Goal: Obtain resource: Download file/media

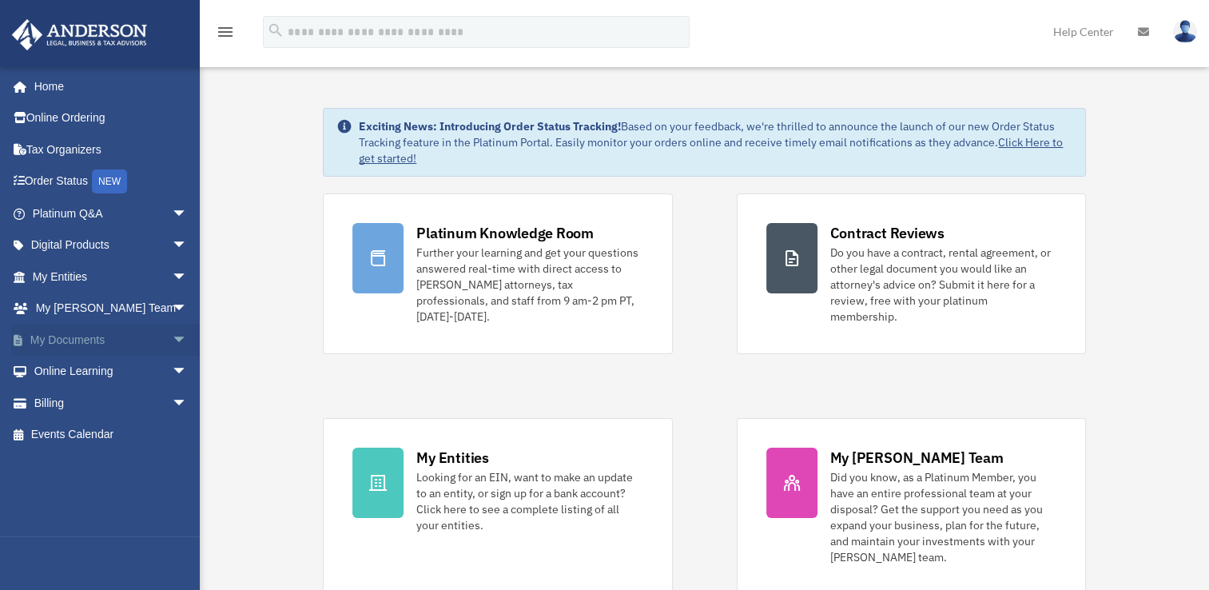
click at [62, 339] on link "My Documents arrow_drop_down" at bounding box center [111, 340] width 201 height 32
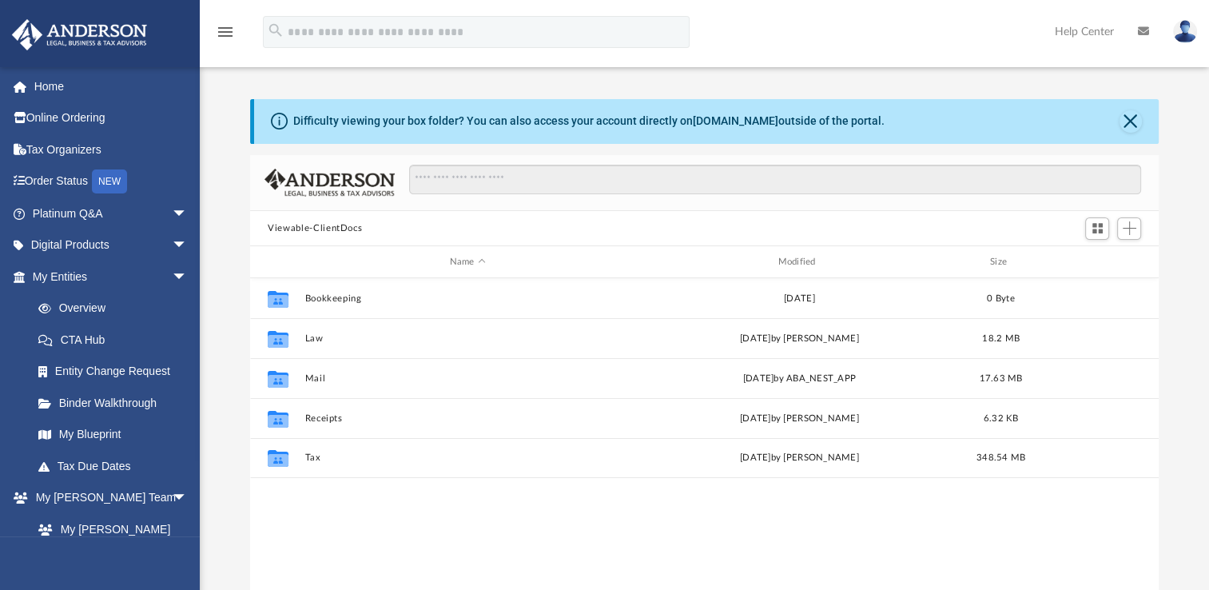
scroll to position [351, 895]
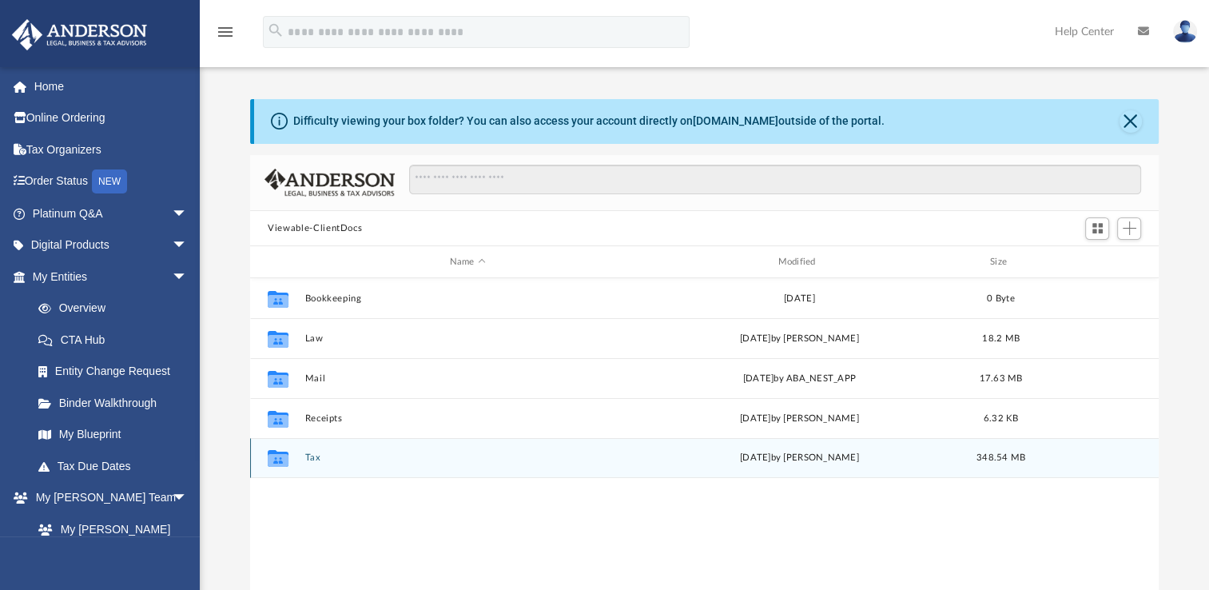
click at [295, 460] on div "Collaborated Folder" at bounding box center [278, 458] width 40 height 26
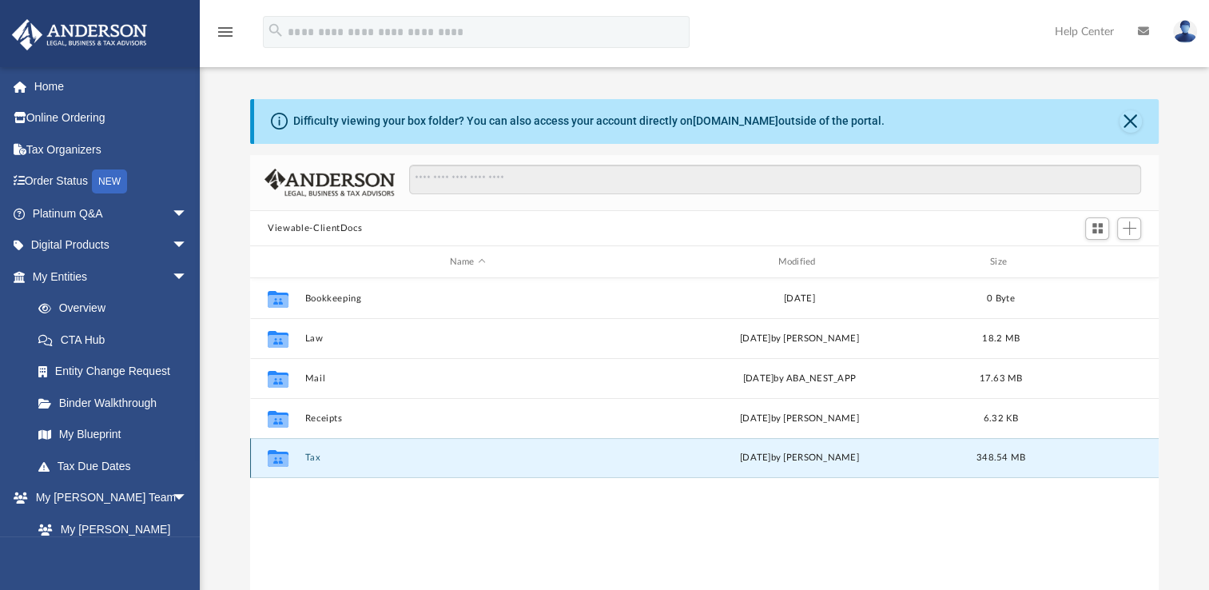
click at [308, 455] on button "Tax" at bounding box center [467, 457] width 325 height 10
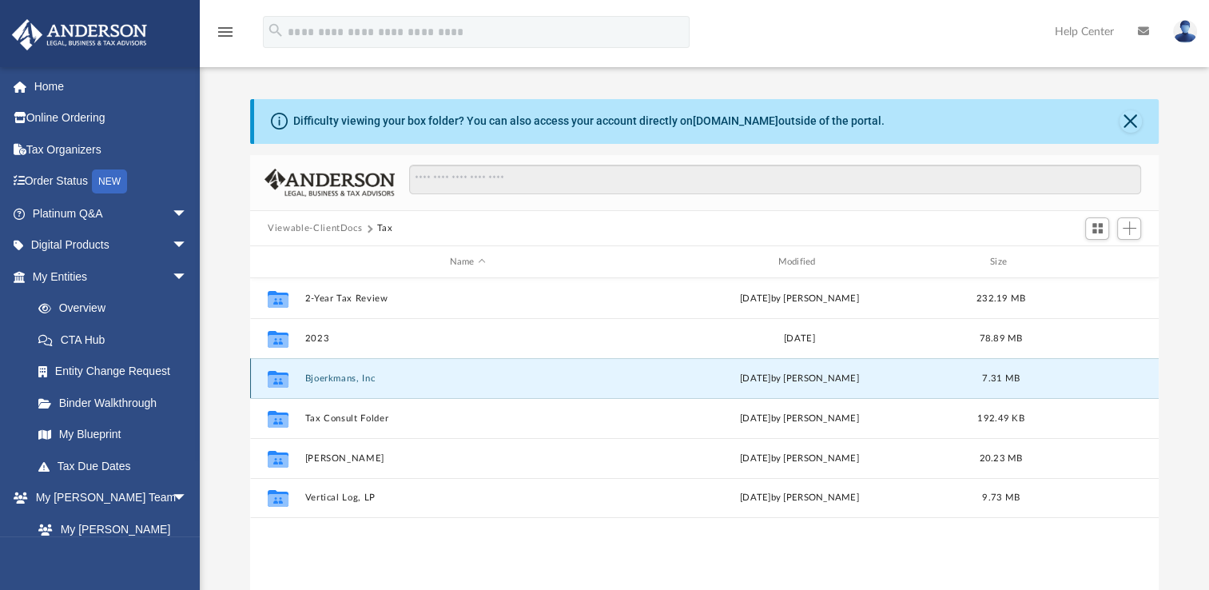
click at [331, 377] on button "Bjoerkmans, Inc" at bounding box center [467, 378] width 325 height 10
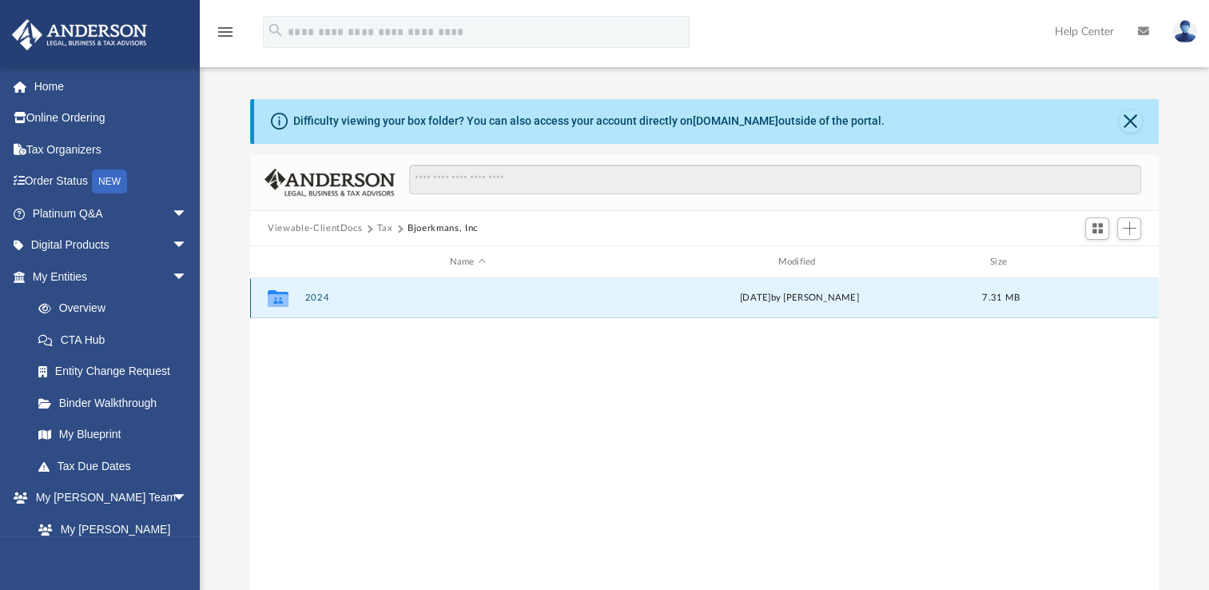
click at [316, 297] on button "2024" at bounding box center [467, 297] width 325 height 10
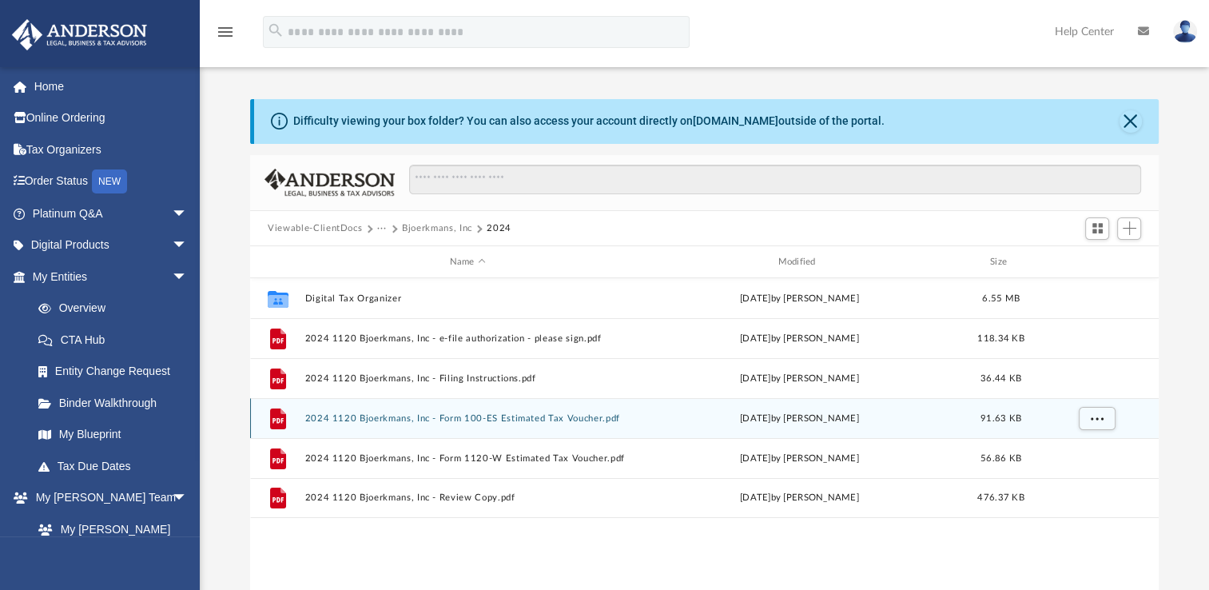
click at [406, 415] on button "2024 1120 Bjoerkmans, Inc - Form 100-ES Estimated Tax Voucher.pdf" at bounding box center [467, 418] width 325 height 10
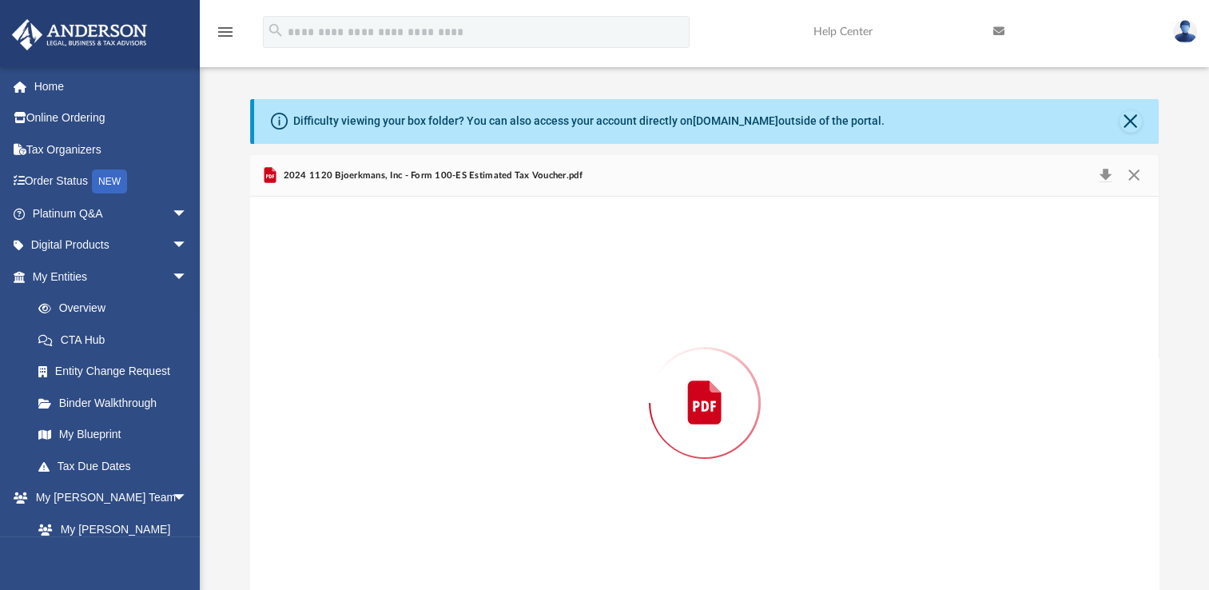
scroll to position [19, 0]
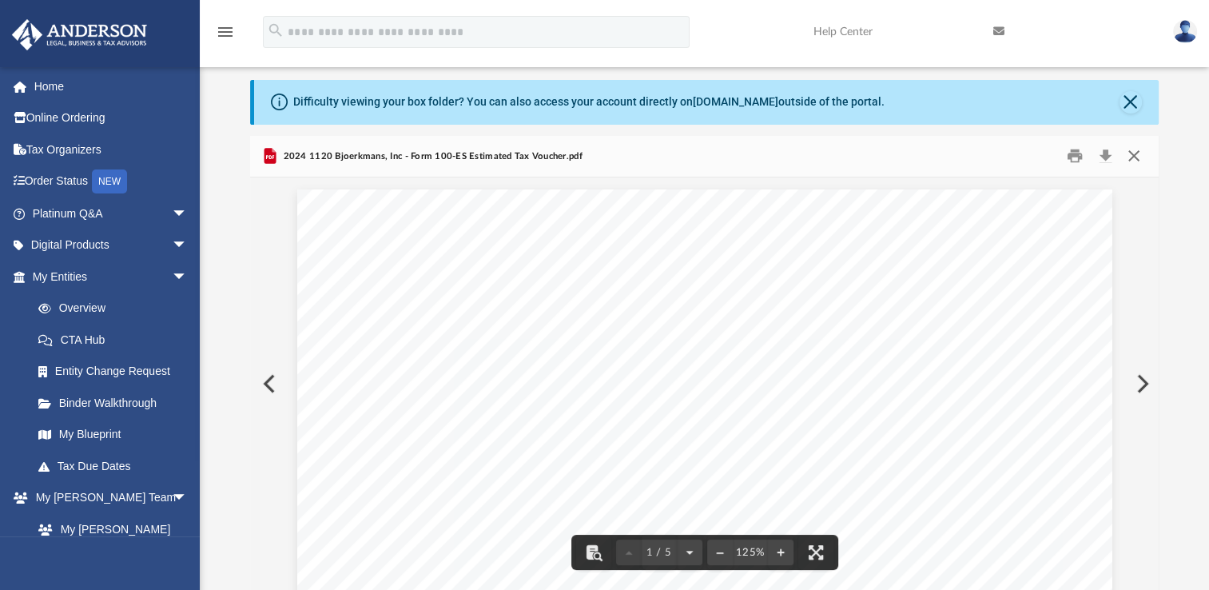
click at [1129, 160] on button "Close" at bounding box center [1132, 156] width 29 height 25
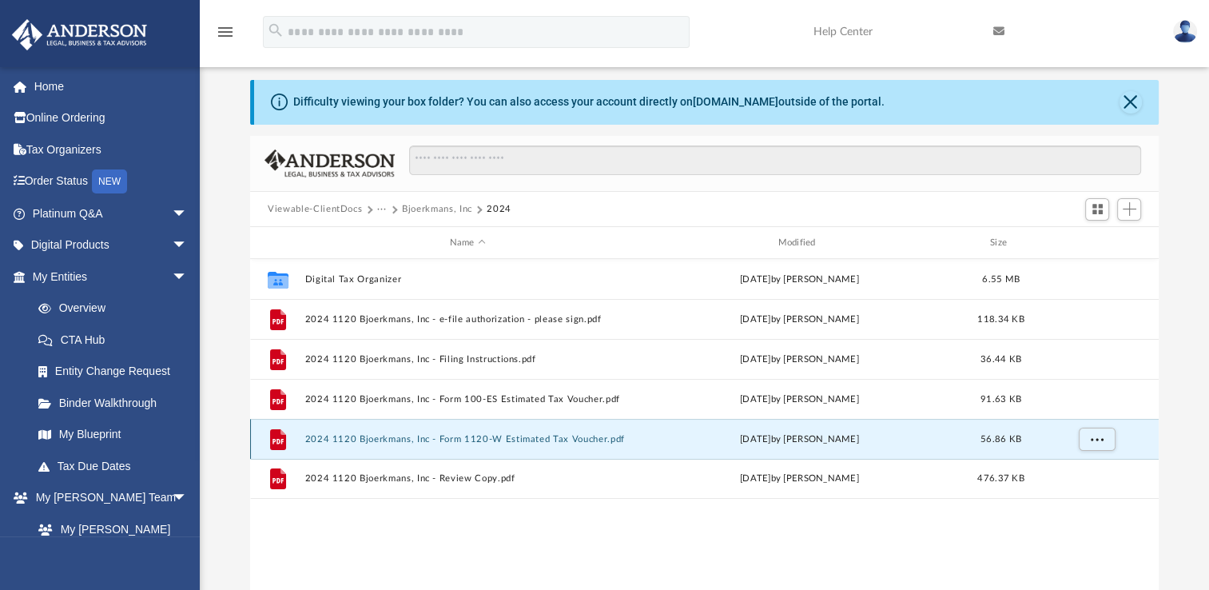
click at [607, 436] on button "2024 1120 Bjoerkmans, Inc - Form 1120-W Estimated Tax Voucher.pdf" at bounding box center [467, 439] width 325 height 10
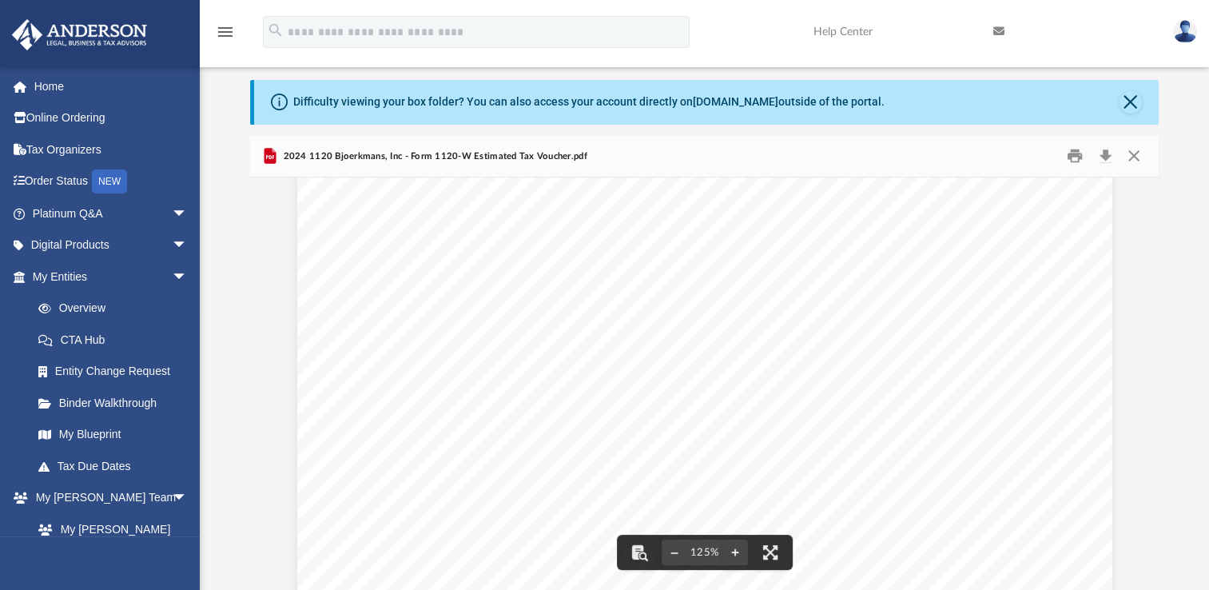
scroll to position [246, 0]
